Goal: Information Seeking & Learning: Find specific fact

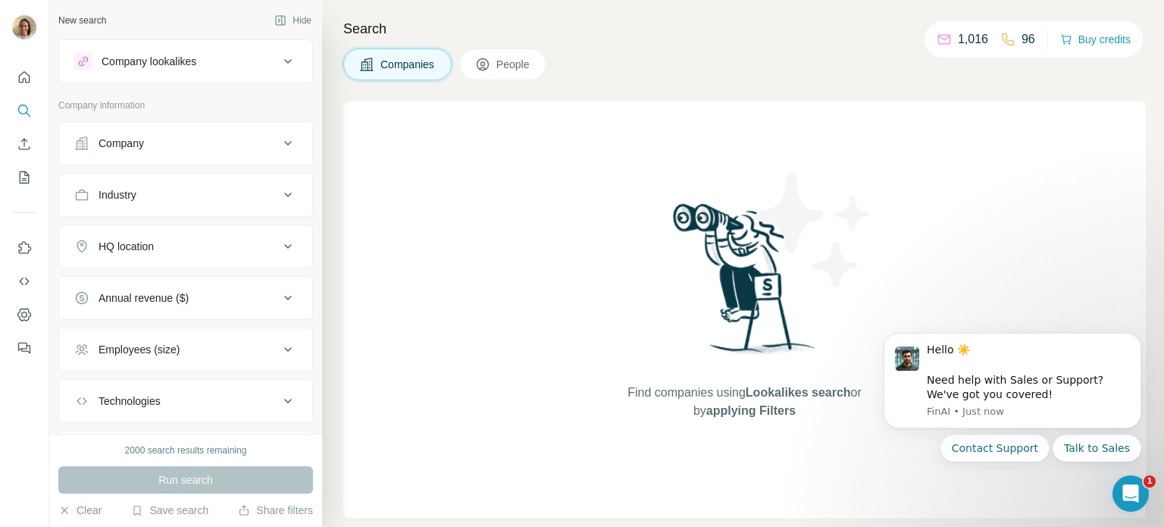
click at [515, 55] on button "People" at bounding box center [503, 64] width 88 height 32
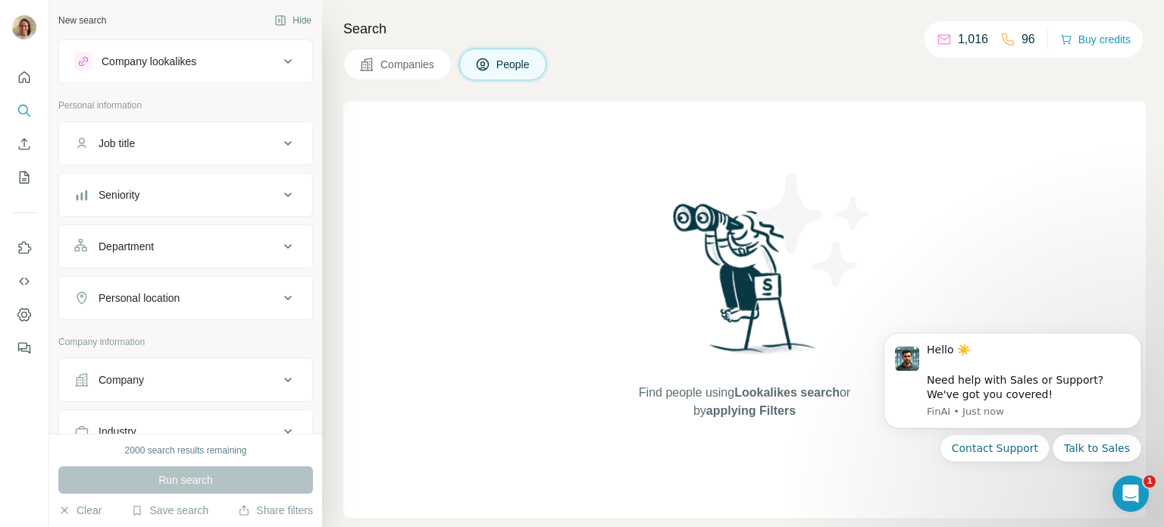
click at [526, 54] on button "People" at bounding box center [503, 64] width 88 height 32
click at [436, 63] on span "Companies" at bounding box center [407, 64] width 55 height 15
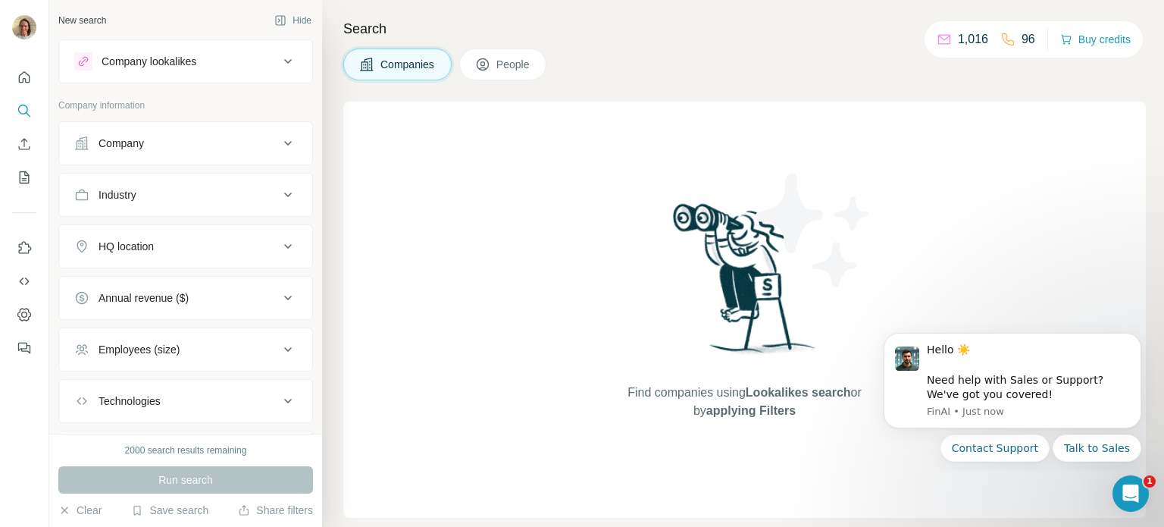
click at [518, 63] on span "People" at bounding box center [513, 64] width 35 height 15
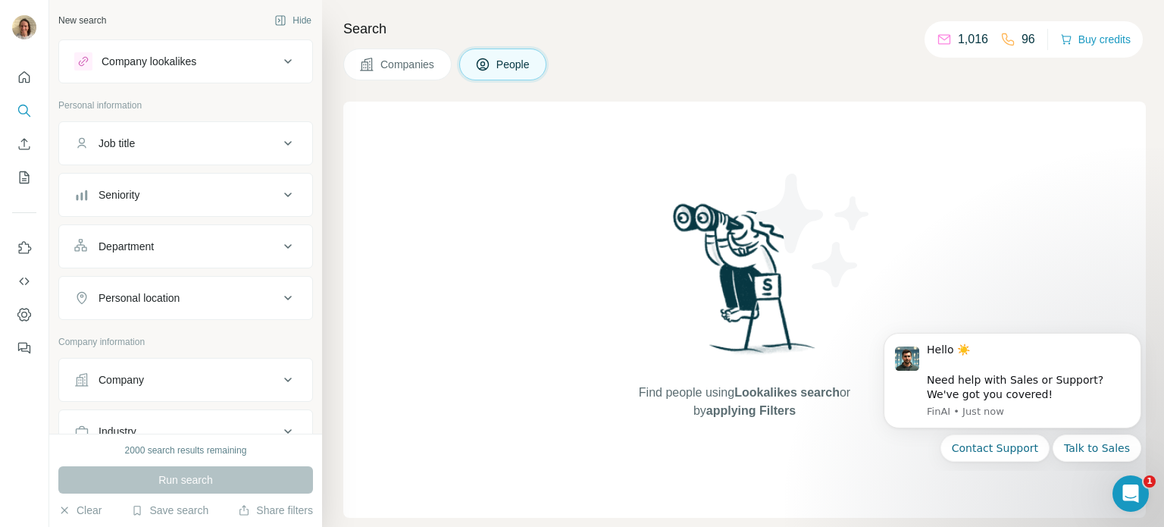
click at [191, 64] on div "Company lookalikes" at bounding box center [149, 61] width 95 height 15
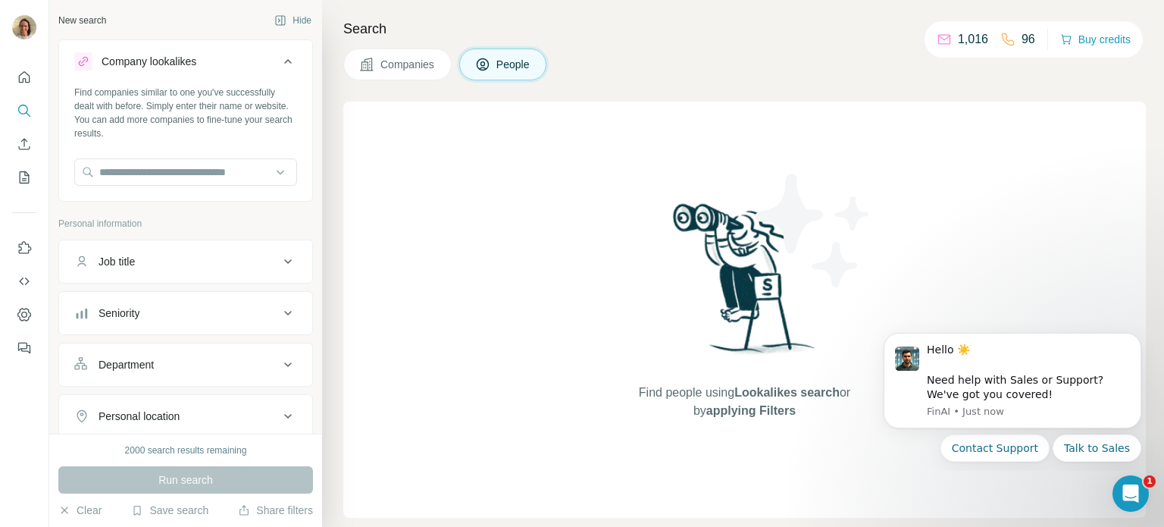
click at [191, 64] on div "Company lookalikes" at bounding box center [149, 61] width 95 height 15
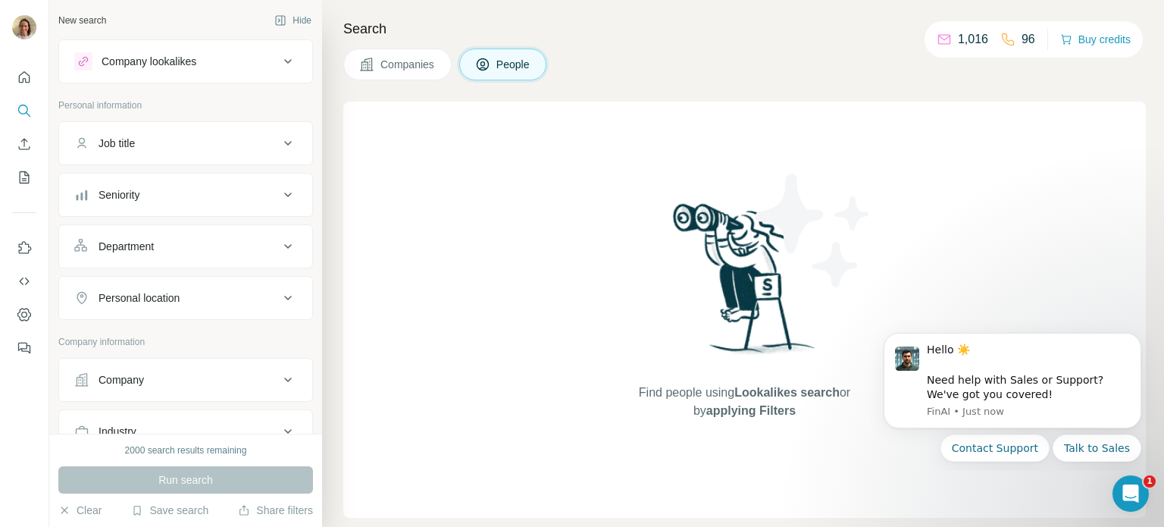
click at [201, 51] on button "Company lookalikes" at bounding box center [185, 61] width 253 height 36
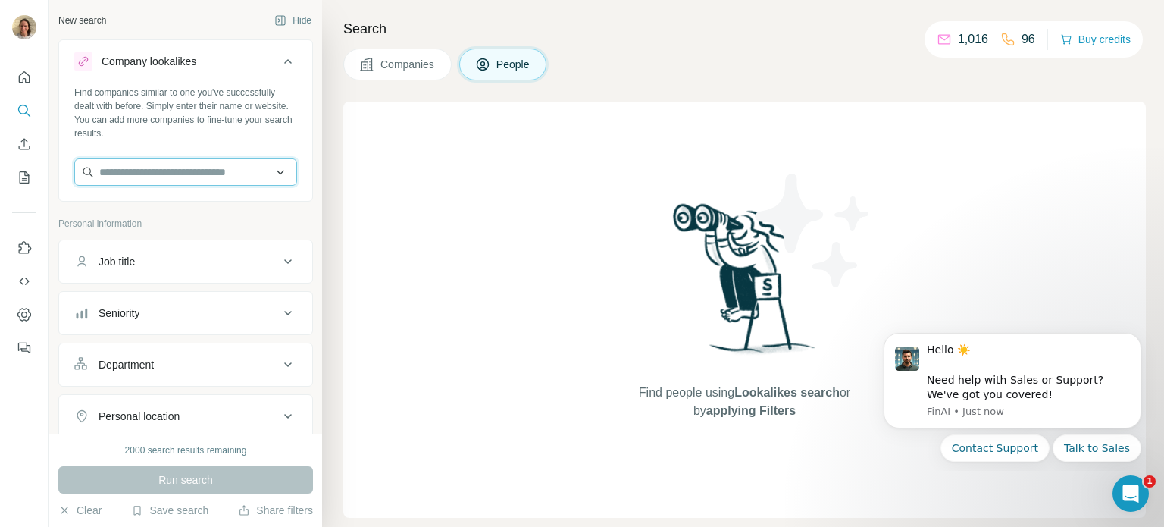
click at [194, 170] on input "text" at bounding box center [185, 171] width 223 height 27
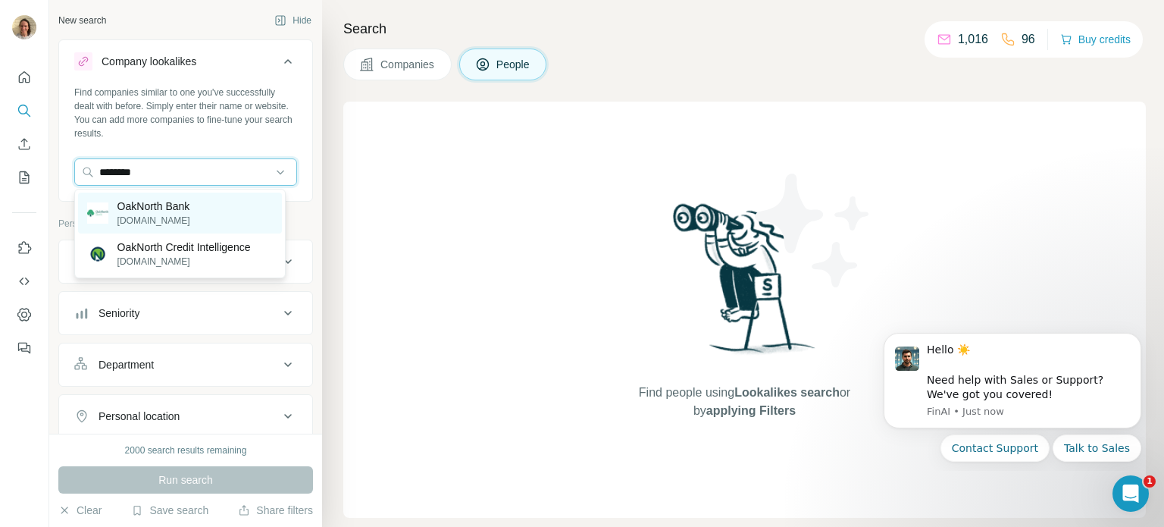
type input "********"
click at [182, 220] on p "[DOMAIN_NAME]" at bounding box center [153, 221] width 73 height 14
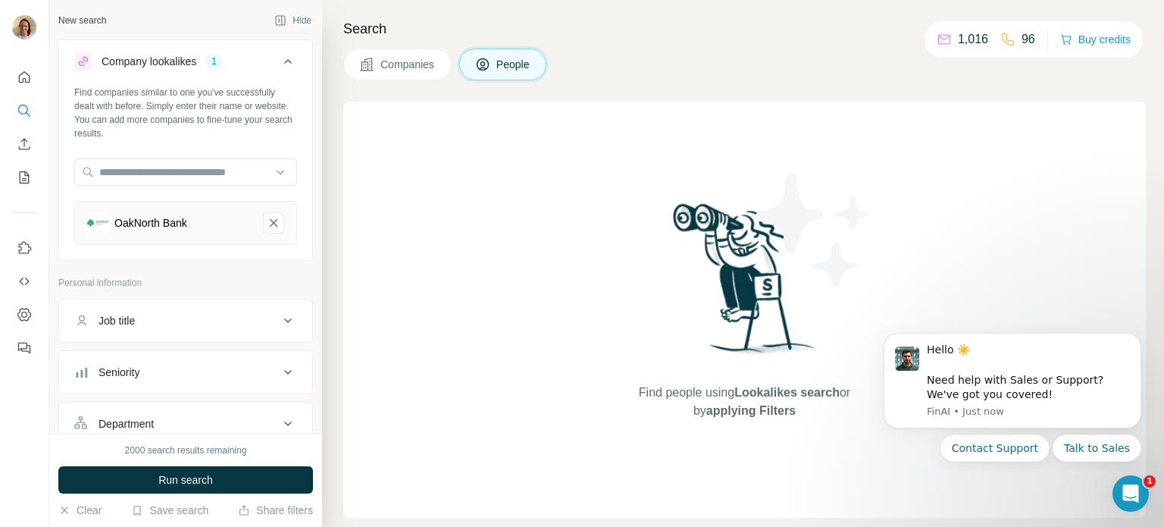
click at [182, 329] on button "Job title" at bounding box center [185, 320] width 253 height 36
click at [170, 357] on input "text" at bounding box center [170, 358] width 192 height 27
type input "**********"
click at [187, 424] on button "Seniority" at bounding box center [185, 417] width 253 height 36
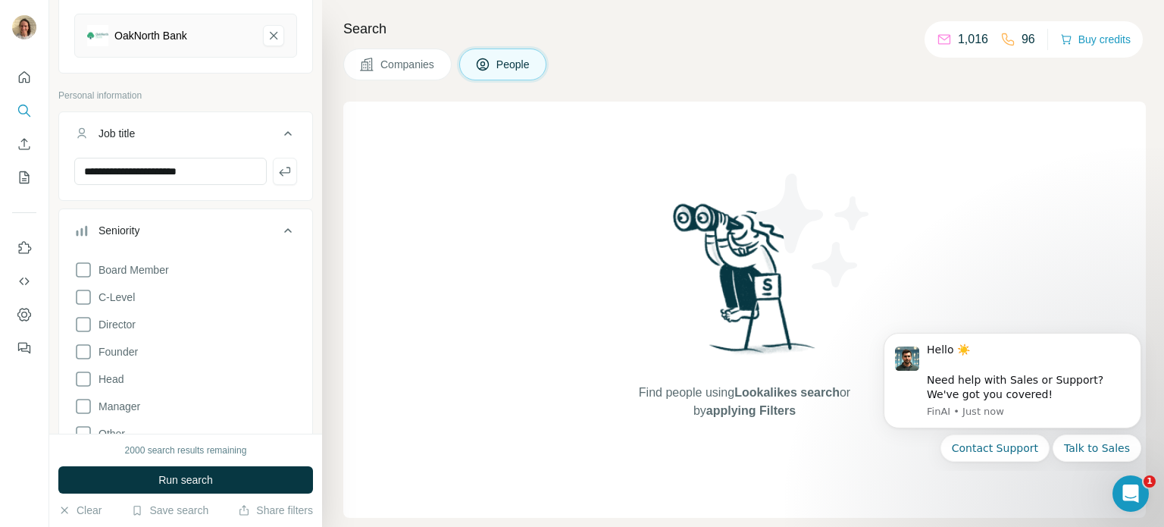
scroll to position [227, 0]
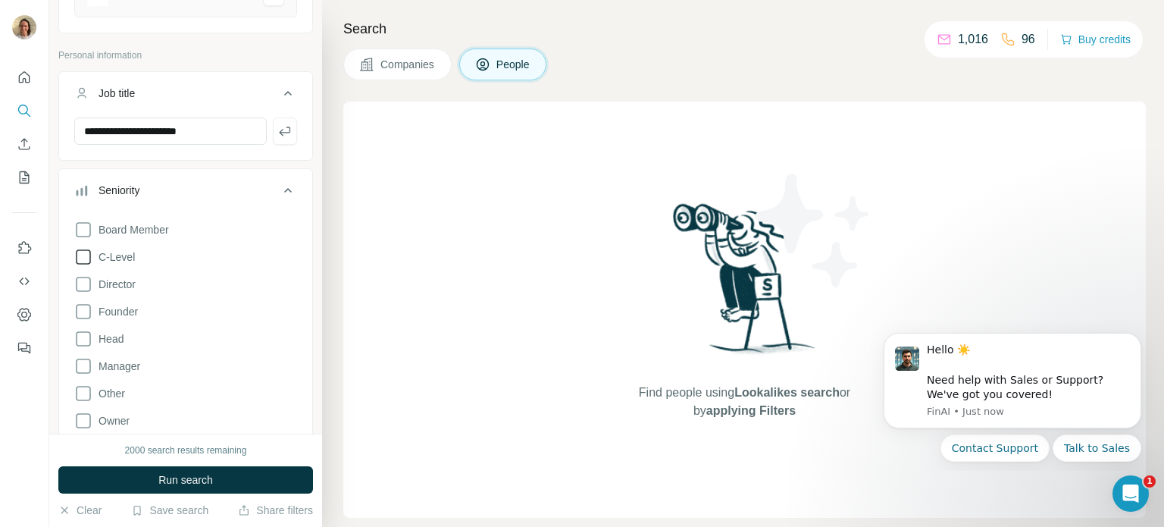
click at [87, 248] on icon at bounding box center [83, 257] width 18 height 18
click at [86, 290] on icon at bounding box center [83, 284] width 15 height 15
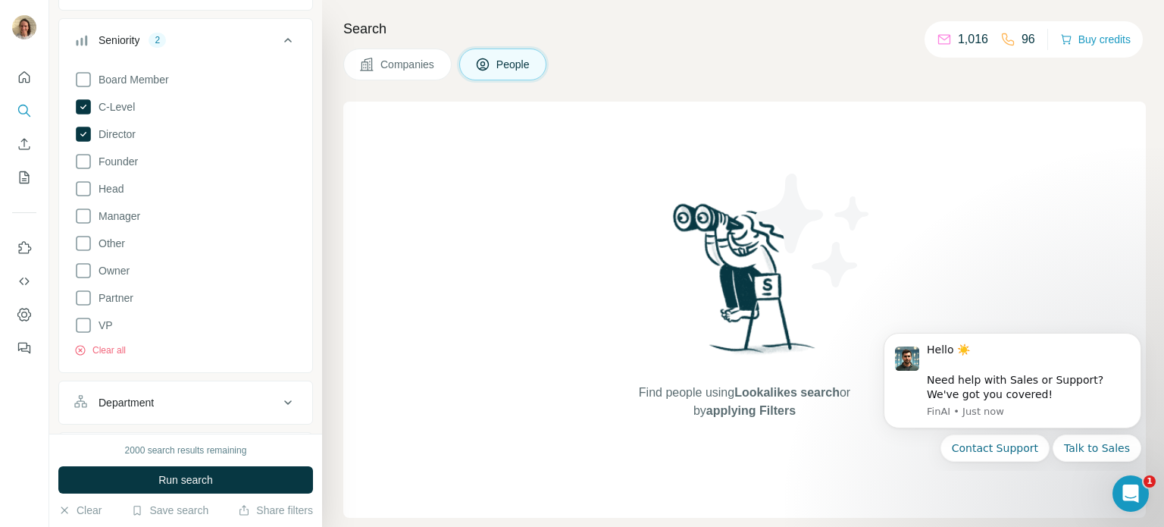
scroll to position [379, 0]
click at [172, 393] on div "Department" at bounding box center [176, 400] width 205 height 15
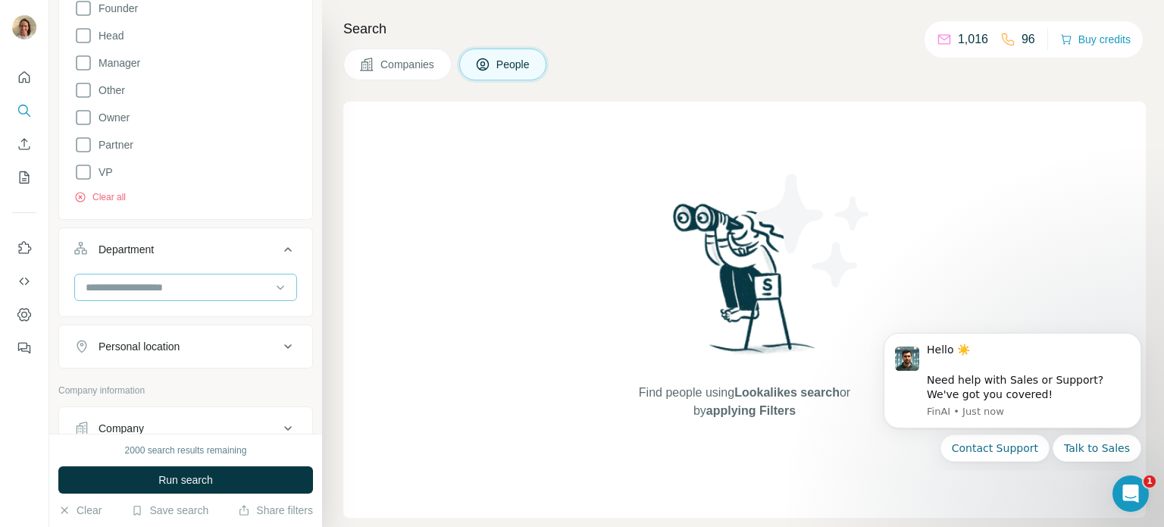
click at [195, 279] on input at bounding box center [177, 287] width 187 height 17
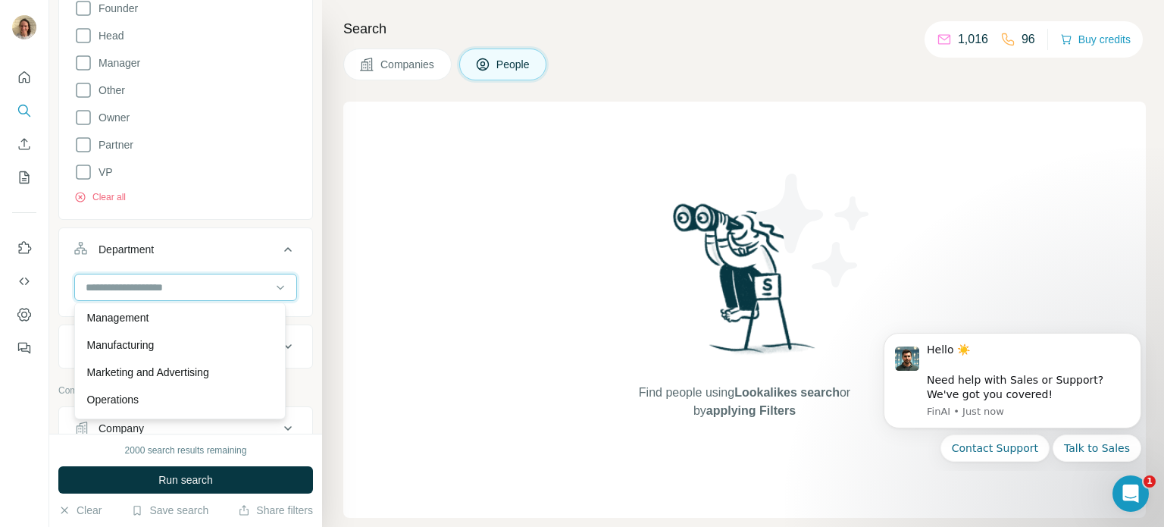
scroll to position [303, 0]
click at [240, 231] on button "Department" at bounding box center [185, 252] width 253 height 42
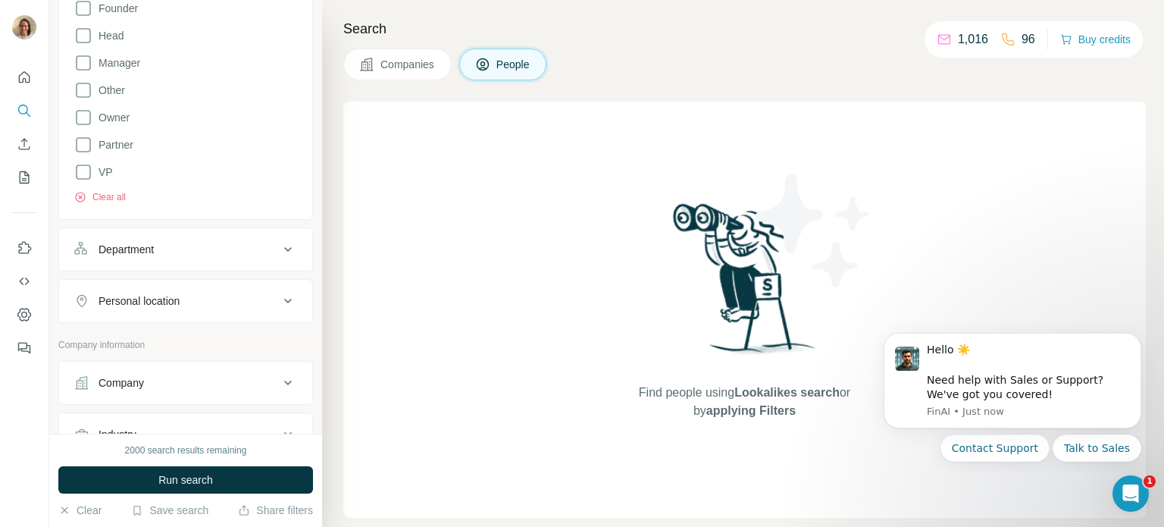
click at [233, 299] on div "Personal location" at bounding box center [176, 300] width 205 height 15
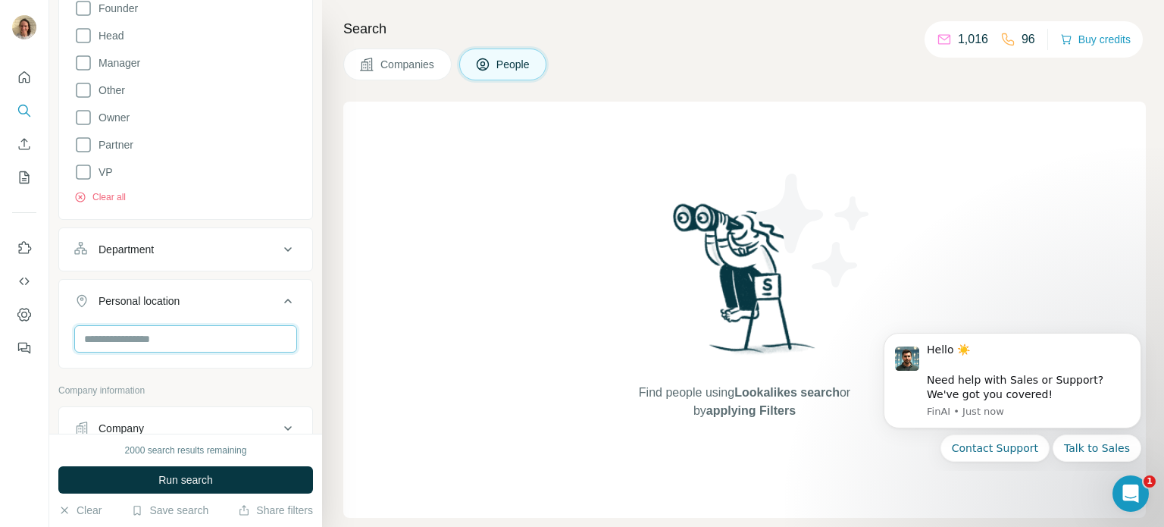
click at [221, 342] on input "text" at bounding box center [185, 338] width 223 height 27
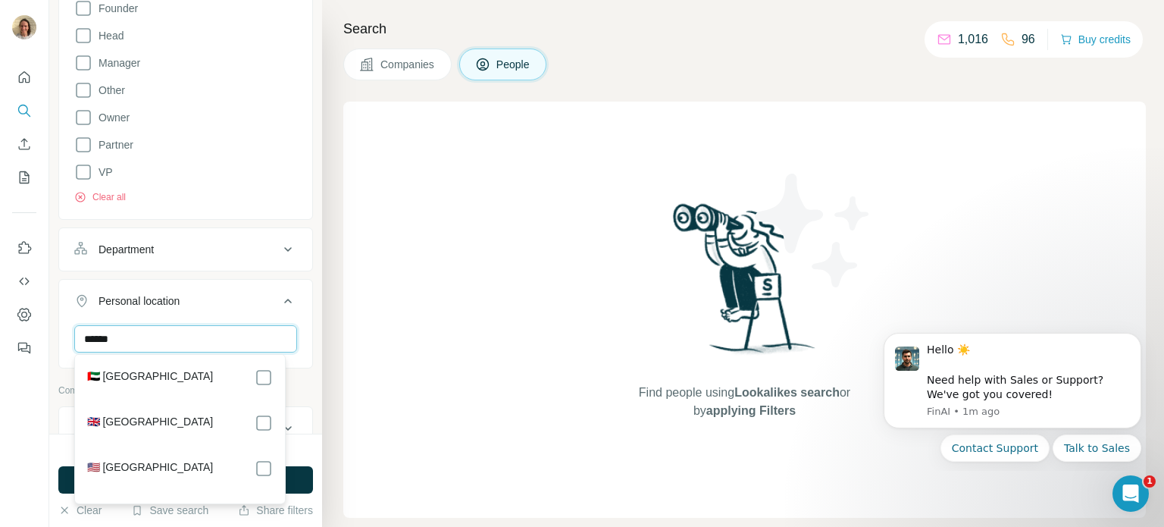
type input "******"
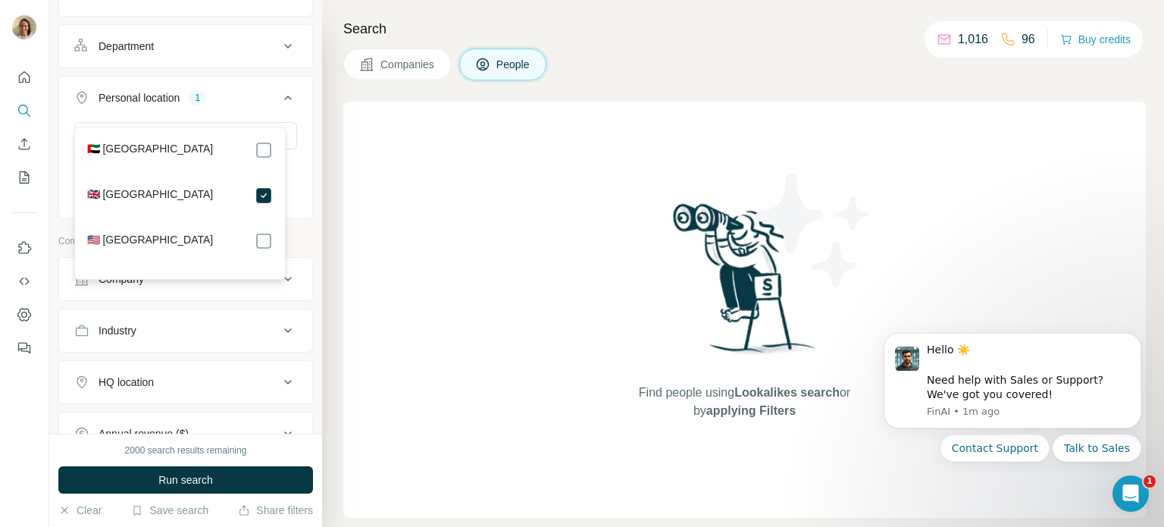
scroll to position [758, 0]
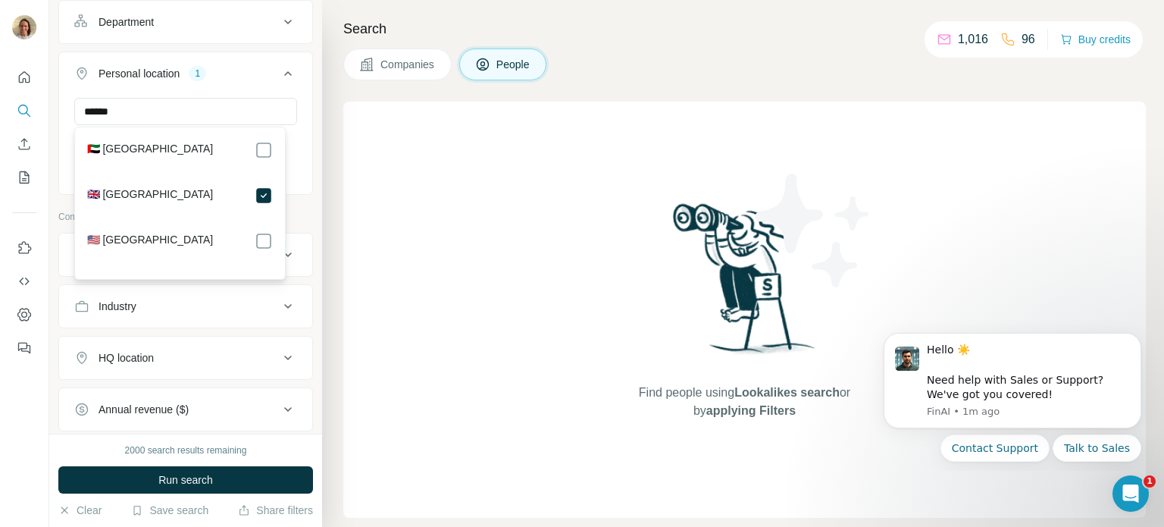
click at [142, 192] on label "🇬🇧 [GEOGRAPHIC_DATA]" at bounding box center [150, 195] width 127 height 18
click at [339, 155] on div "Search Companies People Find people using Lookalikes search or by applying Filt…" at bounding box center [743, 263] width 842 height 527
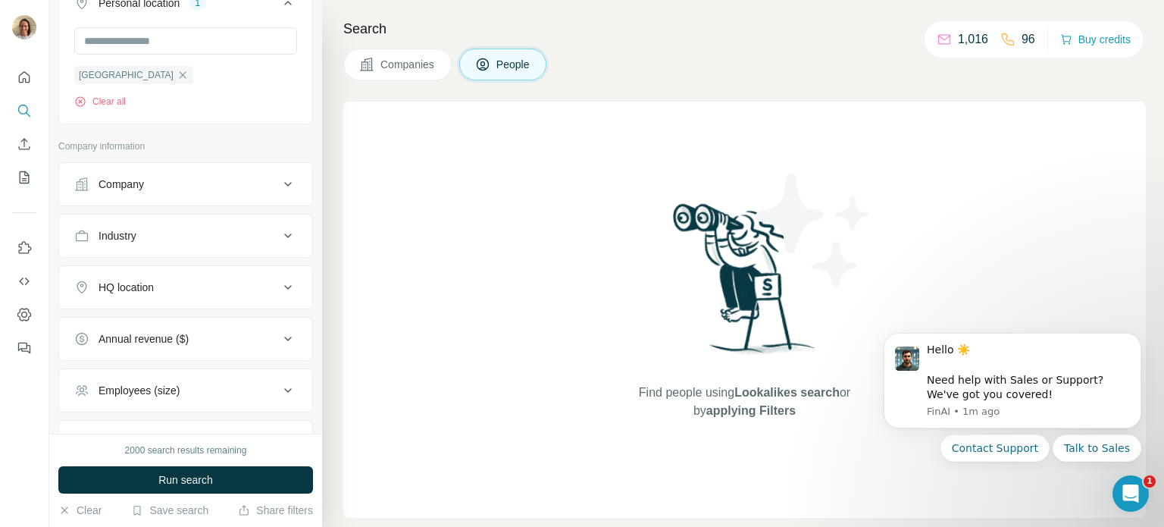
scroll to position [830, 0]
click at [220, 371] on button "Employees (size)" at bounding box center [185, 389] width 253 height 36
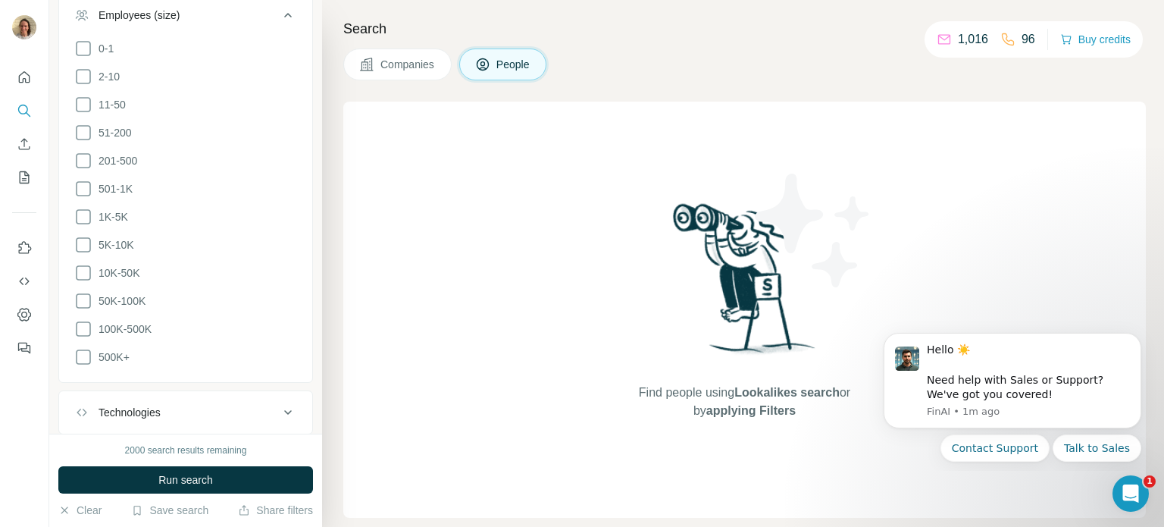
scroll to position [1209, 0]
click at [91, 270] on icon at bounding box center [83, 267] width 18 height 18
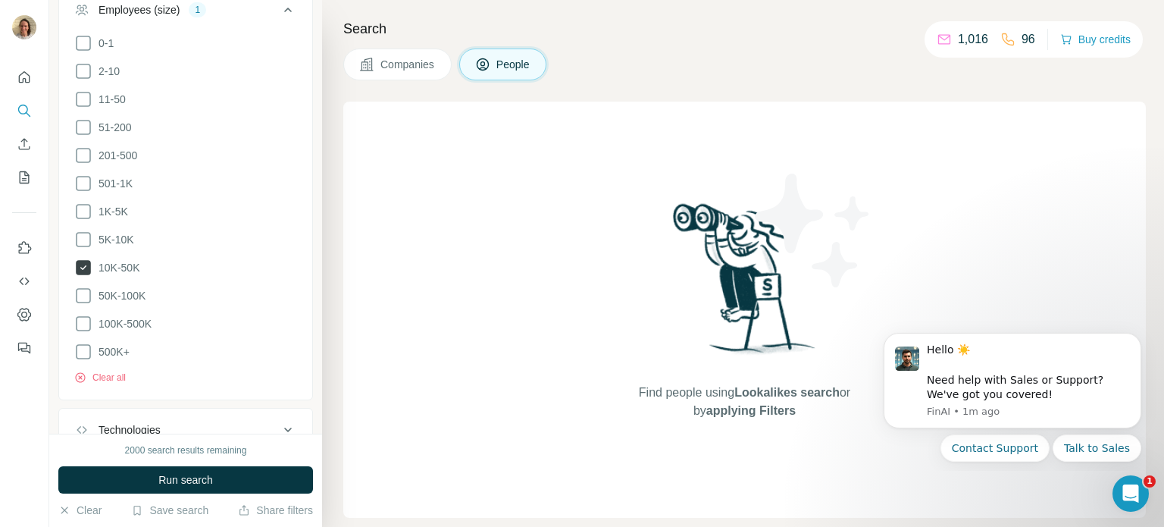
click at [88, 268] on icon at bounding box center [83, 267] width 15 height 15
click at [89, 206] on icon at bounding box center [83, 211] width 15 height 15
click at [81, 178] on icon at bounding box center [83, 183] width 18 height 18
click at [81, 158] on icon at bounding box center [83, 155] width 18 height 18
click at [81, 136] on ul "0-1 2-10 11-50 [PHONE_NUMBER] 501-1K 1K-5K 5K-10K 10K-50K 50K-100K 100K-500K 50…" at bounding box center [185, 197] width 223 height 327
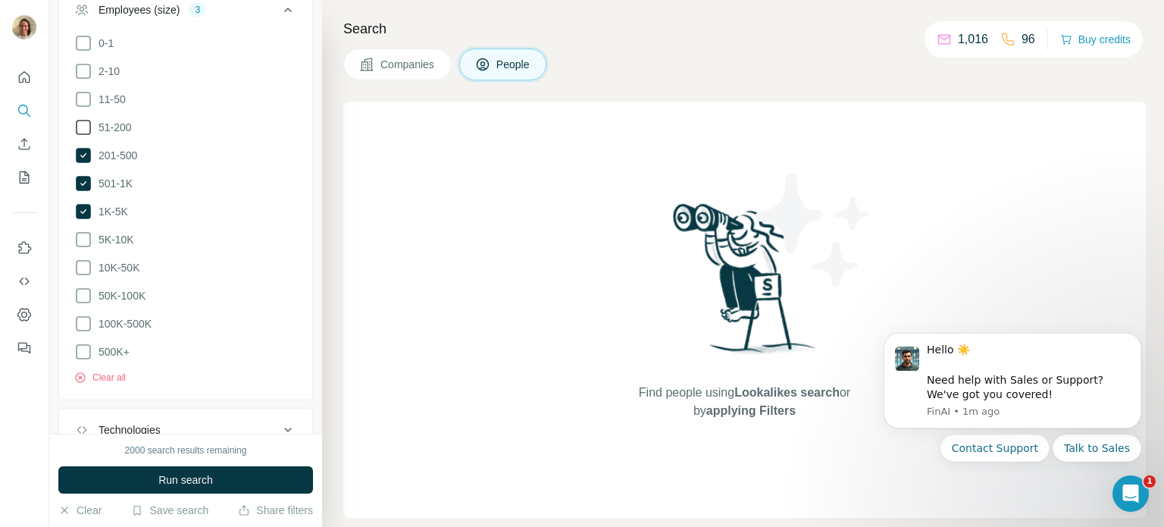
click at [83, 130] on icon at bounding box center [83, 127] width 15 height 15
click at [210, 475] on span "Run search" at bounding box center [185, 479] width 55 height 15
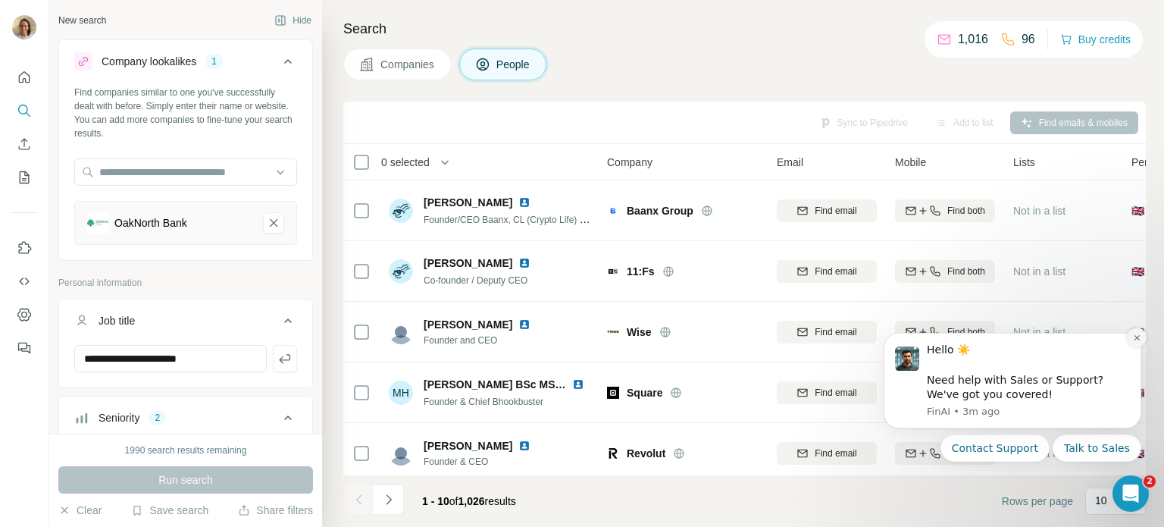
click at [1143, 332] on button "Dismiss notification" at bounding box center [1137, 337] width 20 height 20
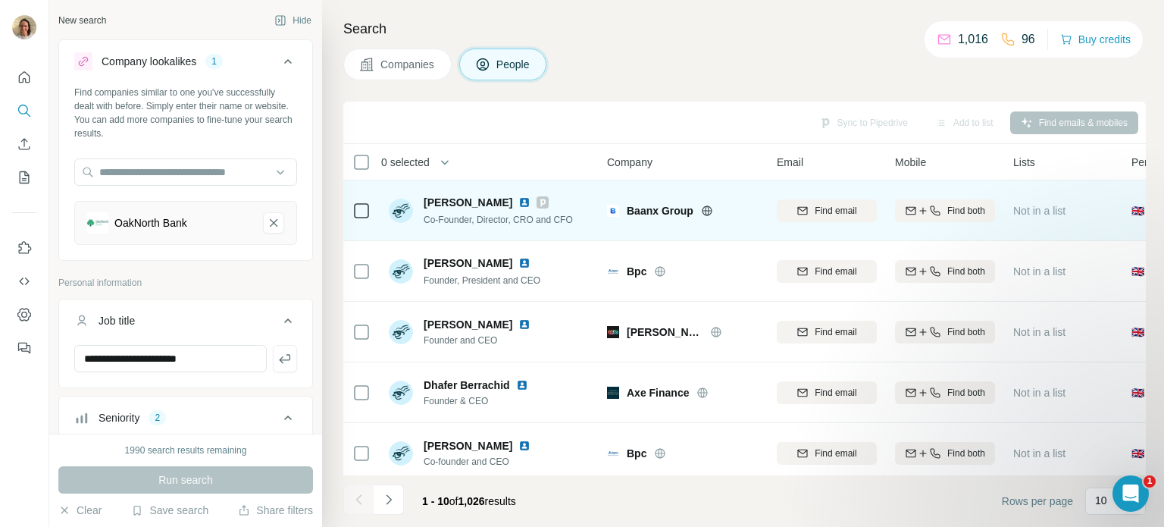
click at [518, 203] on img at bounding box center [524, 202] width 12 height 12
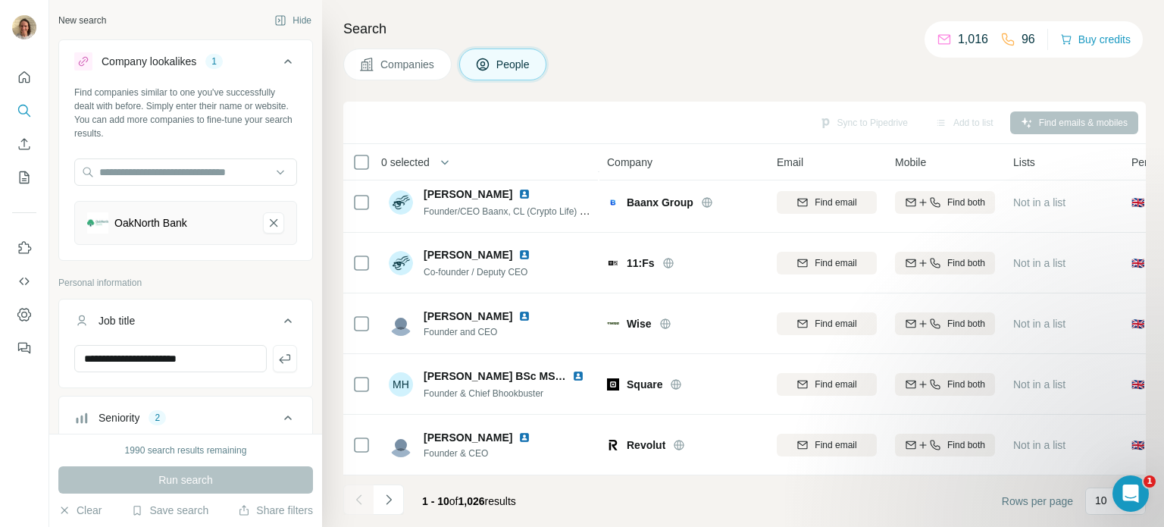
scroll to position [318, 0]
click at [391, 499] on icon "Navigate to next page" at bounding box center [388, 499] width 5 height 10
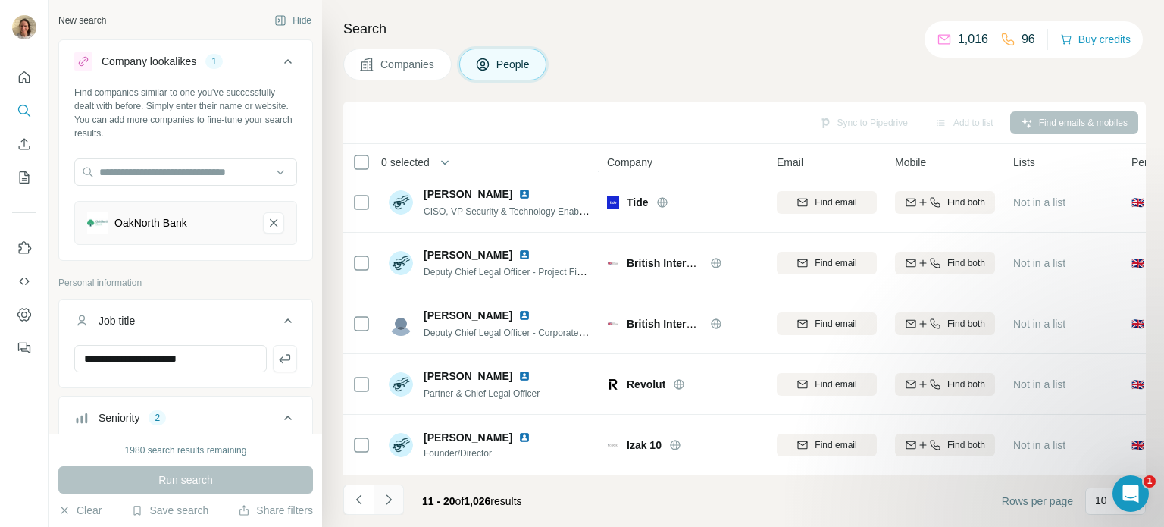
click at [391, 505] on icon "Navigate to next page" at bounding box center [388, 499] width 15 height 15
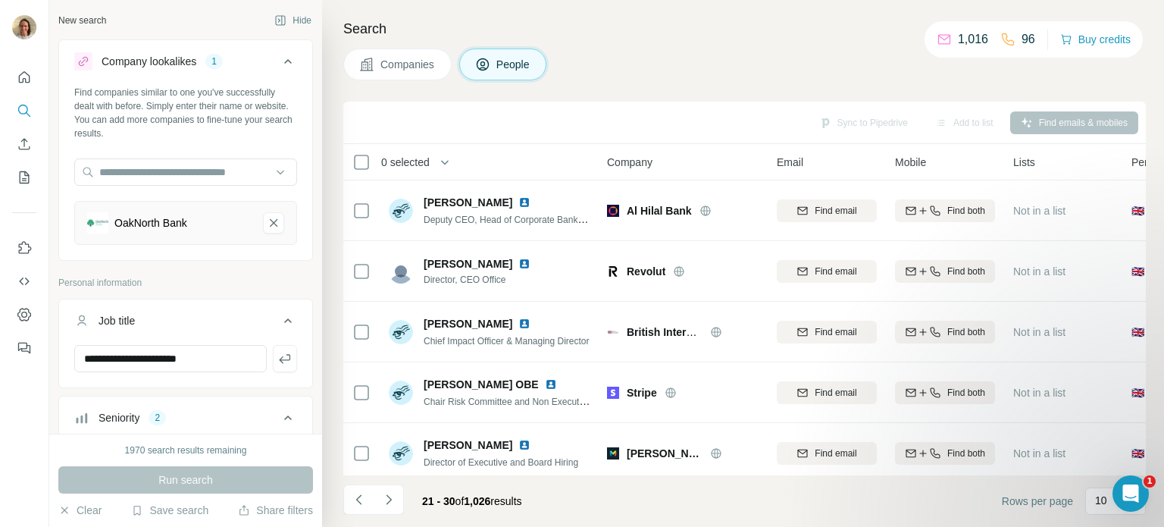
scroll to position [0, 0]
click at [131, 358] on input "**********" at bounding box center [170, 358] width 192 height 27
drag, startPoint x: 249, startPoint y: 358, endPoint x: 85, endPoint y: 371, distance: 164.2
click at [85, 371] on input "**********" at bounding box center [170, 358] width 192 height 27
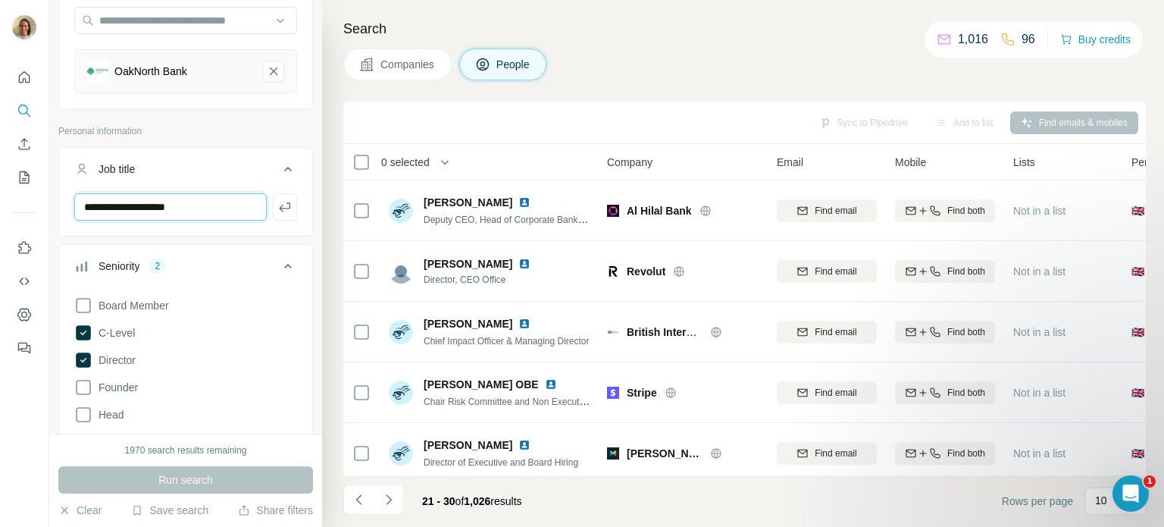
type input "**********"
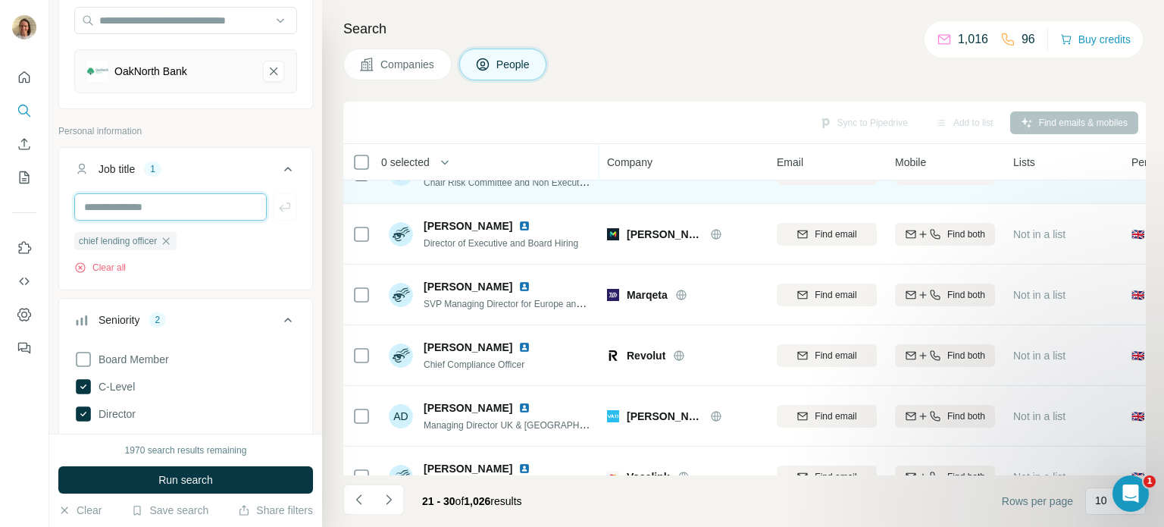
scroll to position [303, 0]
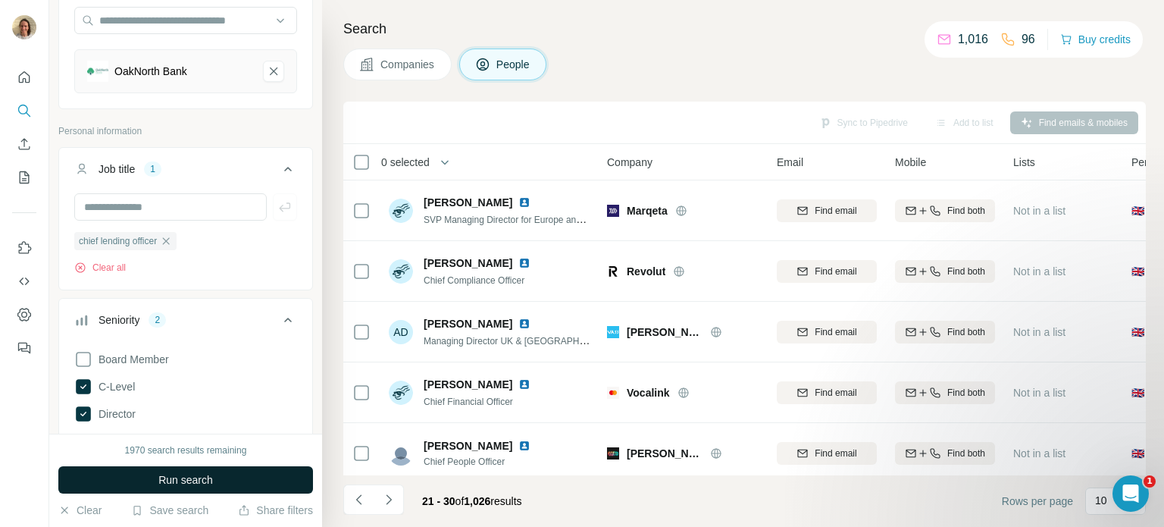
click at [236, 489] on button "Run search" at bounding box center [185, 479] width 255 height 27
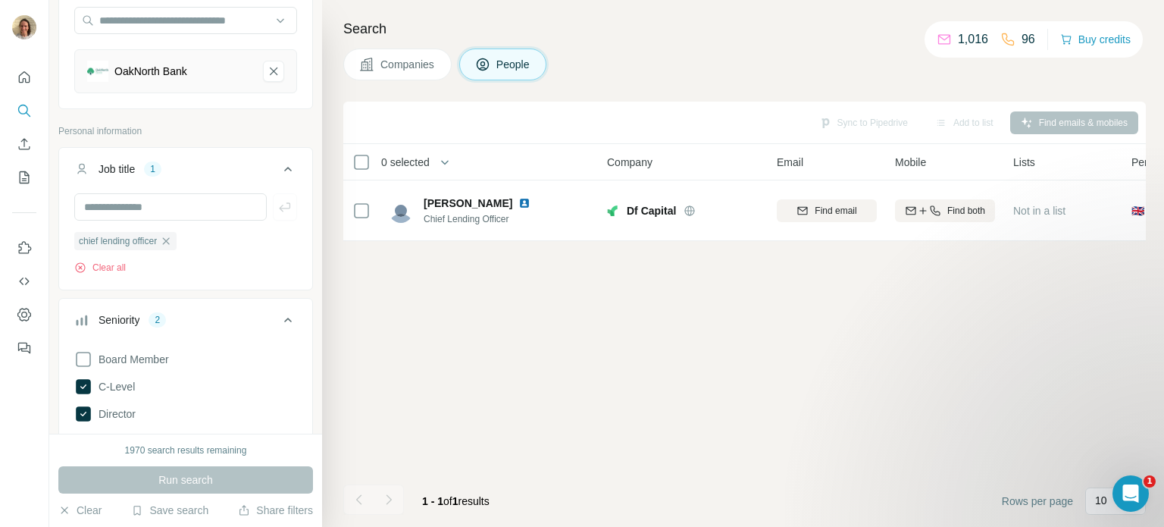
scroll to position [0, 0]
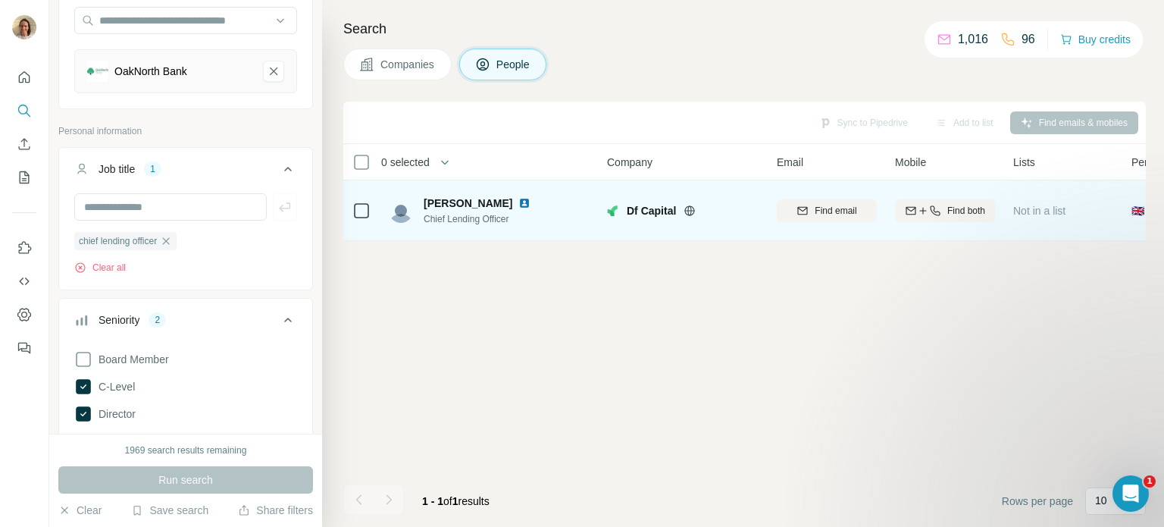
click at [454, 214] on span "Chief Lending Officer" at bounding box center [480, 219] width 113 height 14
click at [658, 224] on div "Df Capital" at bounding box center [683, 210] width 152 height 42
click at [518, 205] on img at bounding box center [524, 203] width 12 height 12
